Goal: Find specific page/section: Find specific page/section

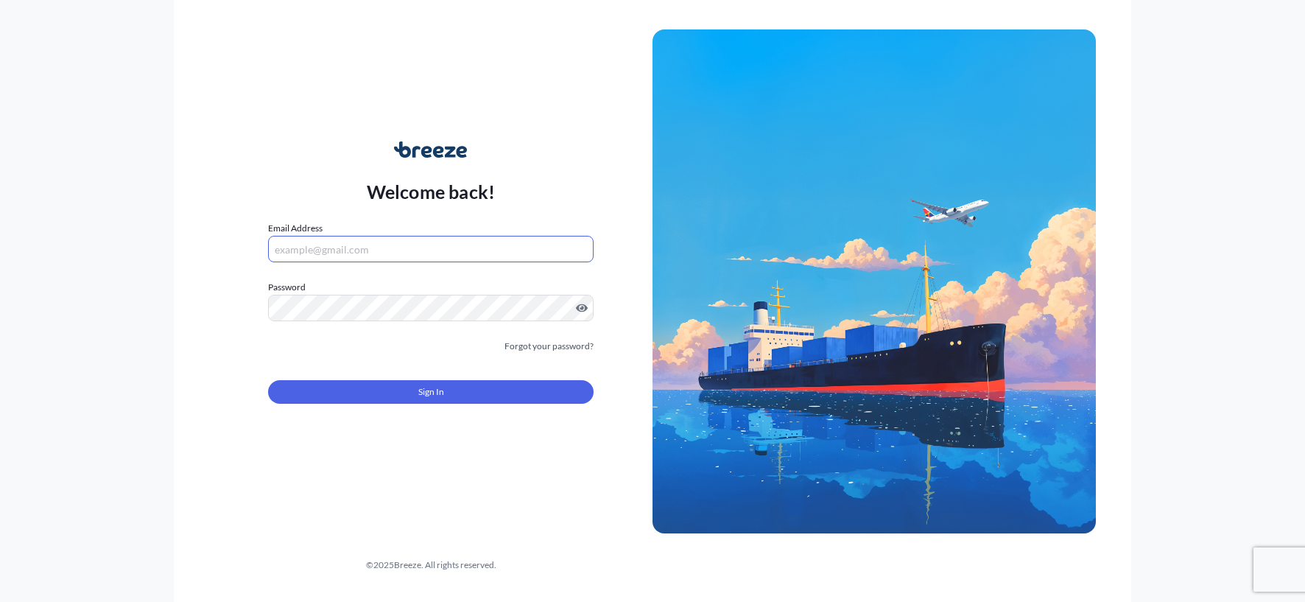
type input "[PERSON_NAME][EMAIL_ADDRESS][DOMAIN_NAME]"
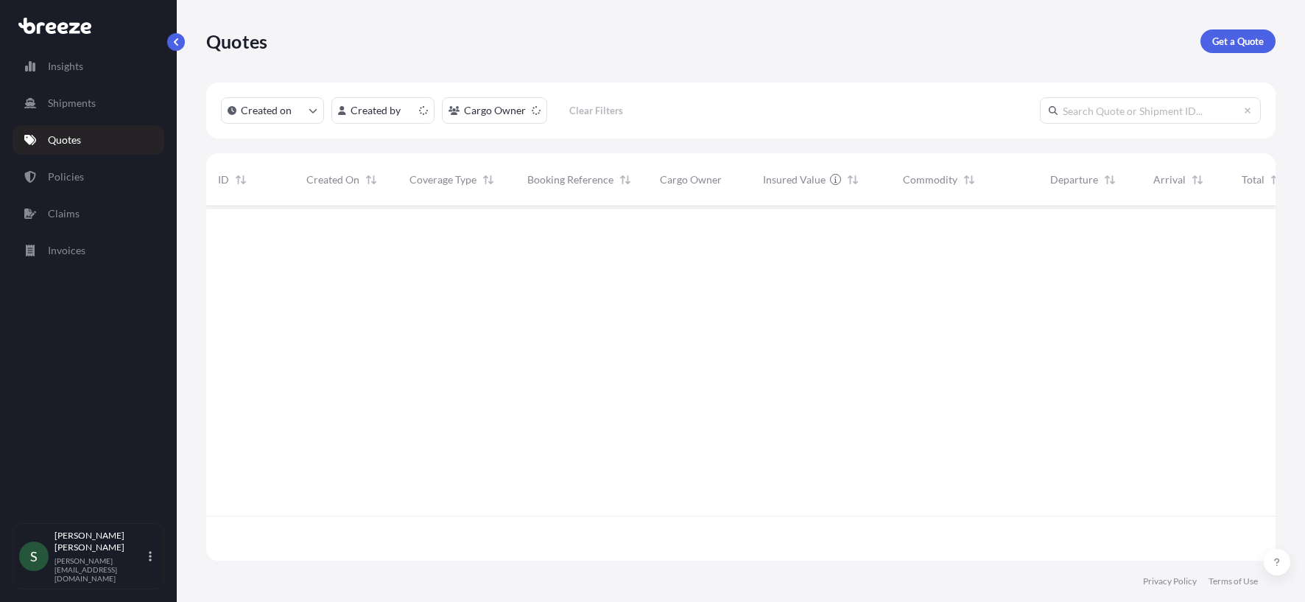
scroll to position [351, 1058]
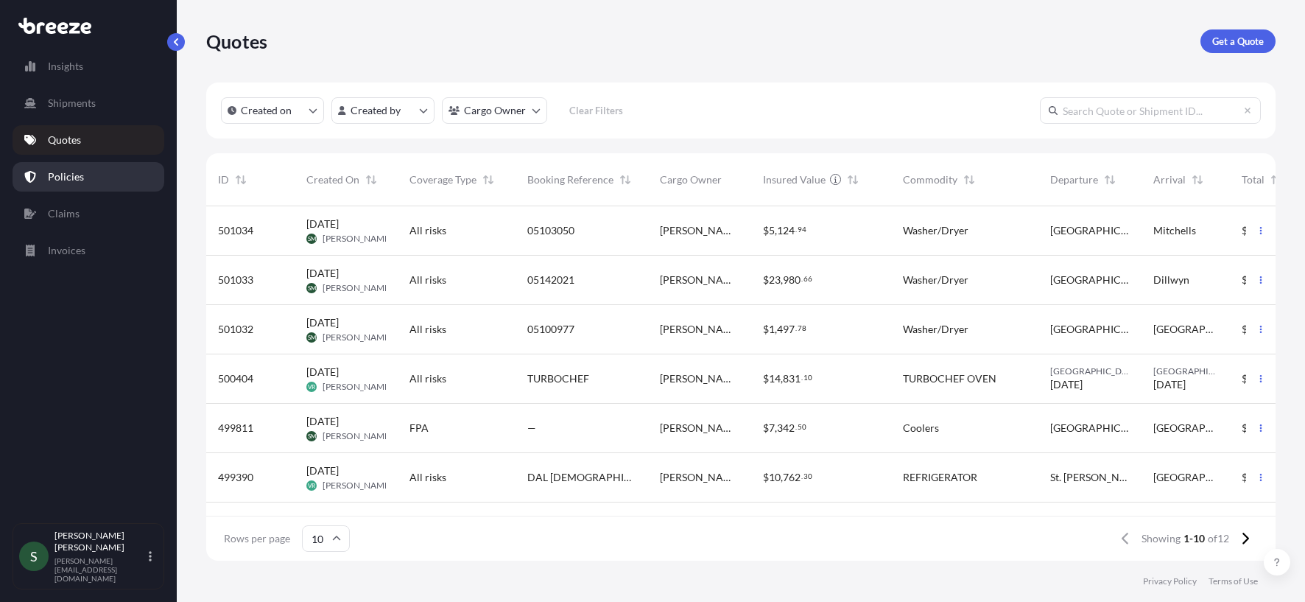
click at [50, 188] on link "Policies" at bounding box center [89, 176] width 152 height 29
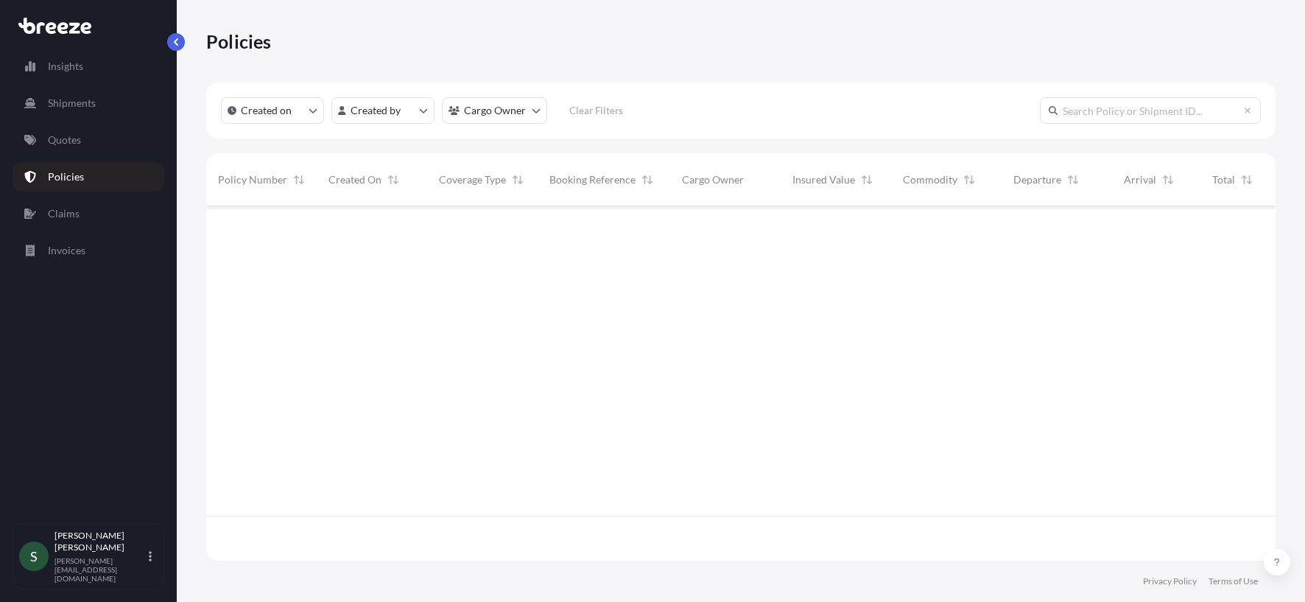
scroll to position [351, 1058]
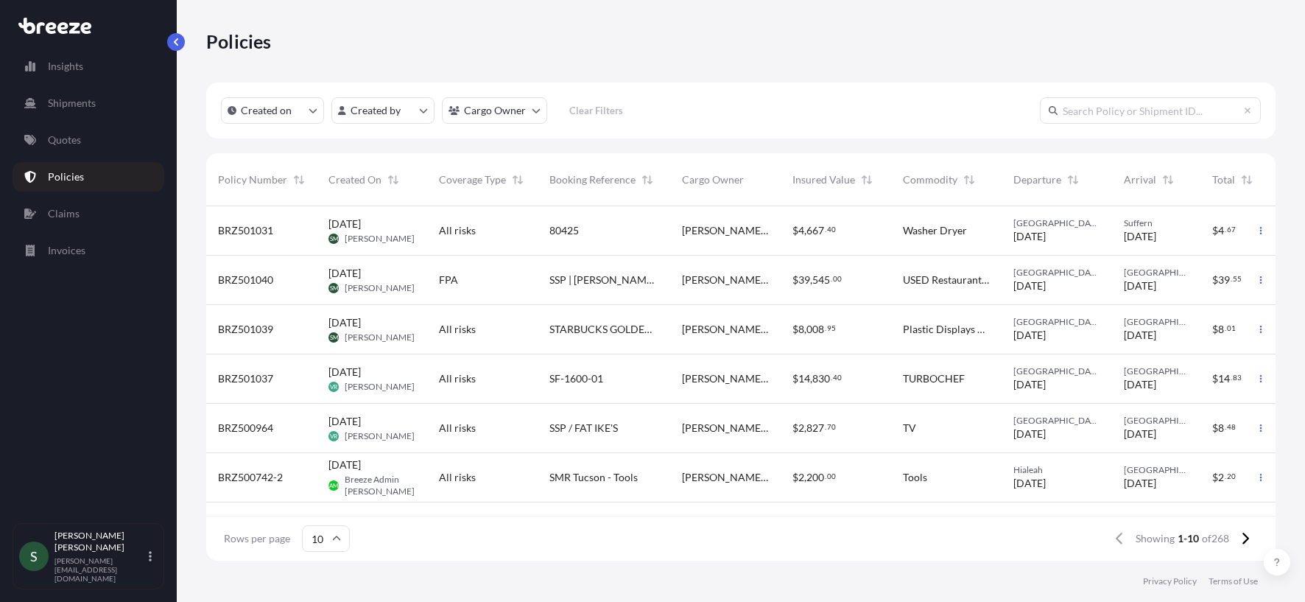
click at [1215, 284] on span "$" at bounding box center [1215, 280] width 6 height 10
